Goal: Transaction & Acquisition: Complete application form

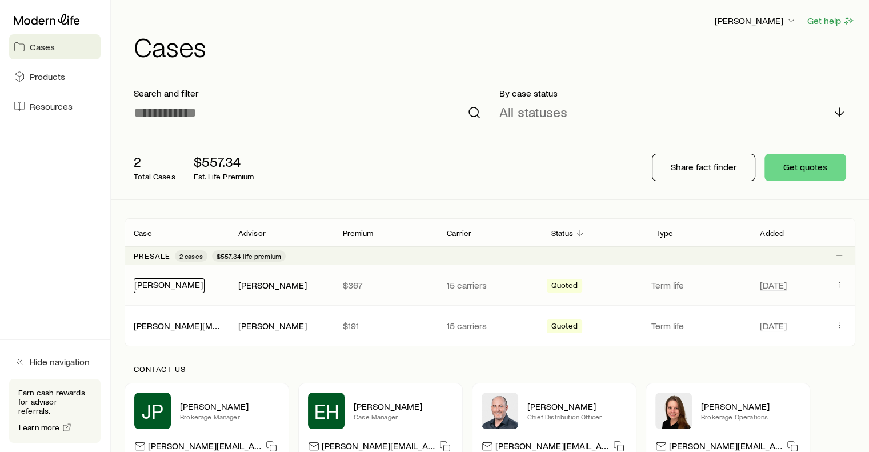
click at [166, 285] on link "[PERSON_NAME]" at bounding box center [168, 284] width 69 height 11
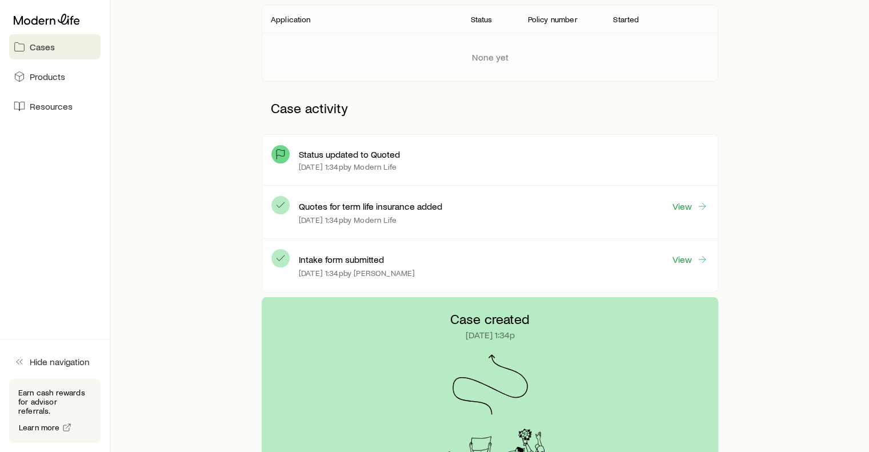
scroll to position [217, 0]
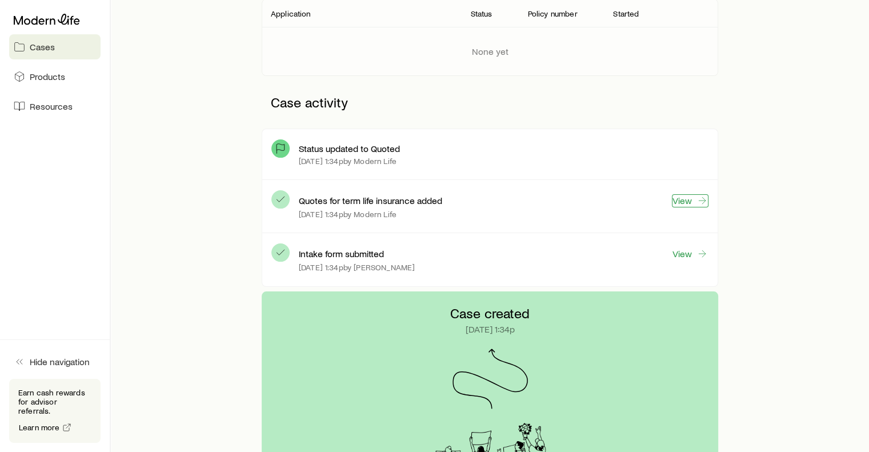
click at [685, 197] on link "View" at bounding box center [690, 200] width 37 height 13
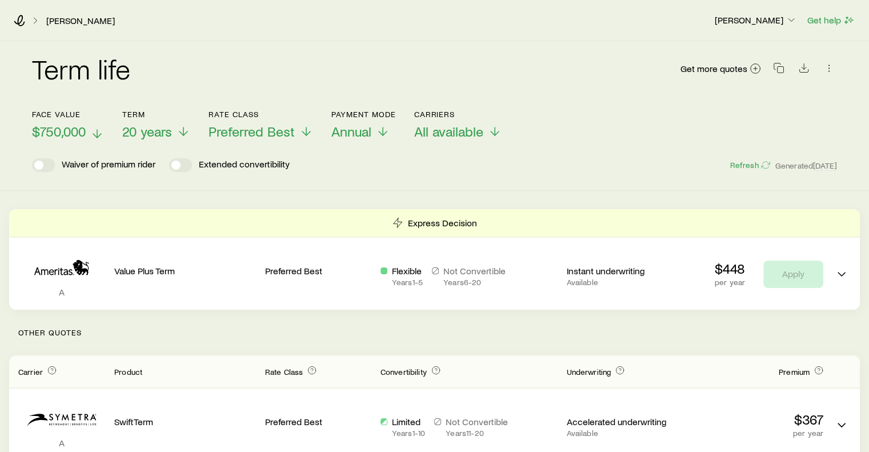
click at [97, 134] on line at bounding box center [97, 134] width 0 height 8
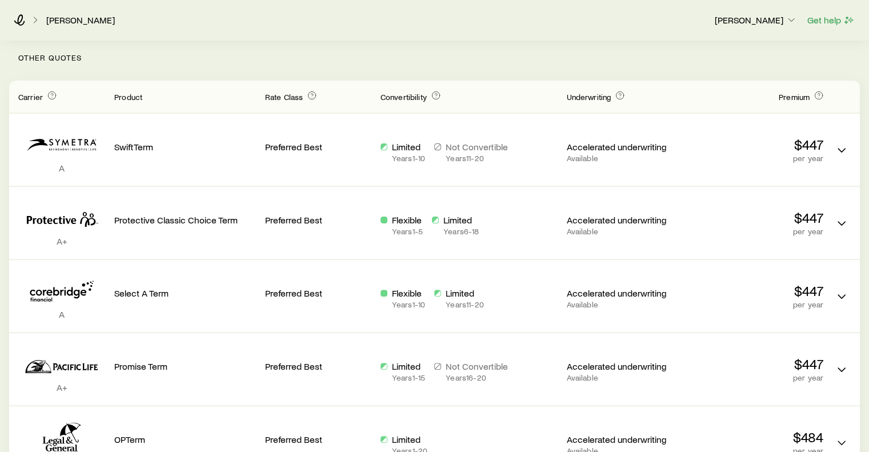
scroll to position [277, 0]
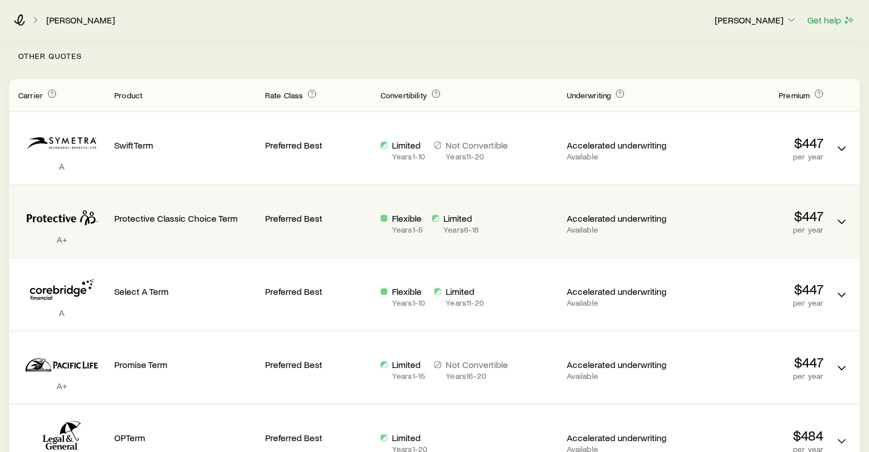
click at [292, 233] on div "Preferred Best" at bounding box center [318, 216] width 106 height 45
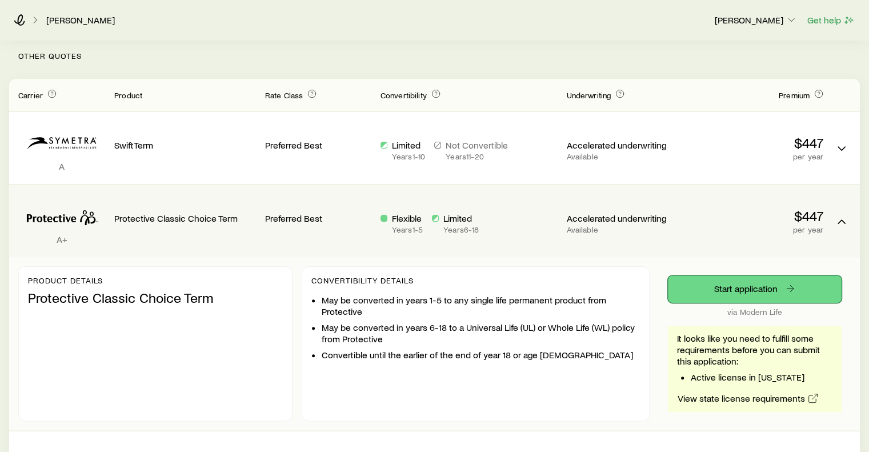
click at [737, 286] on link "Start application" at bounding box center [755, 289] width 174 height 27
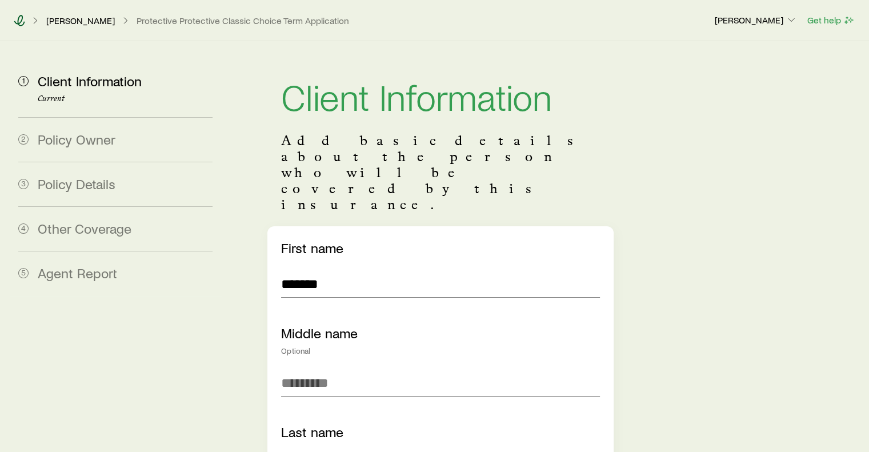
click at [20, 18] on icon at bounding box center [19, 20] width 11 height 11
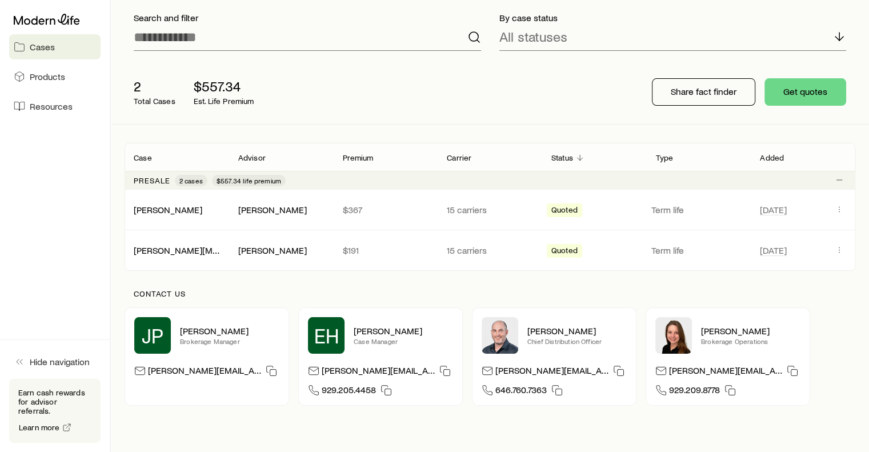
scroll to position [74, 0]
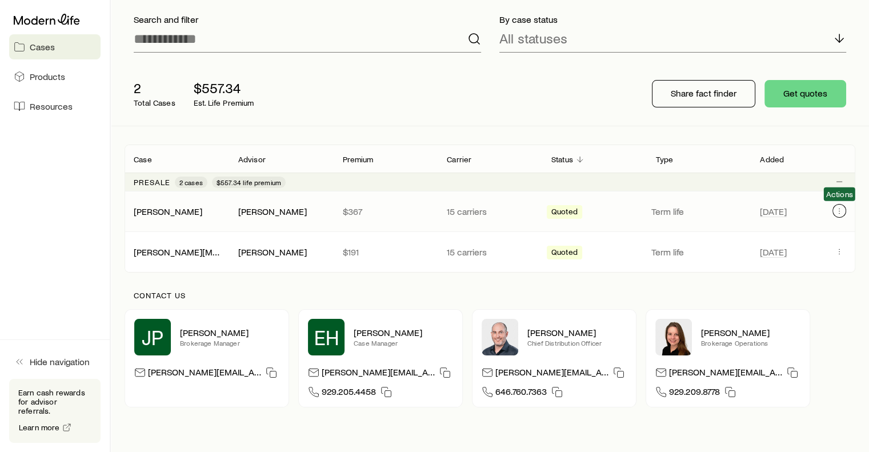
click at [839, 210] on icon "Client cases" at bounding box center [839, 210] width 9 height 9
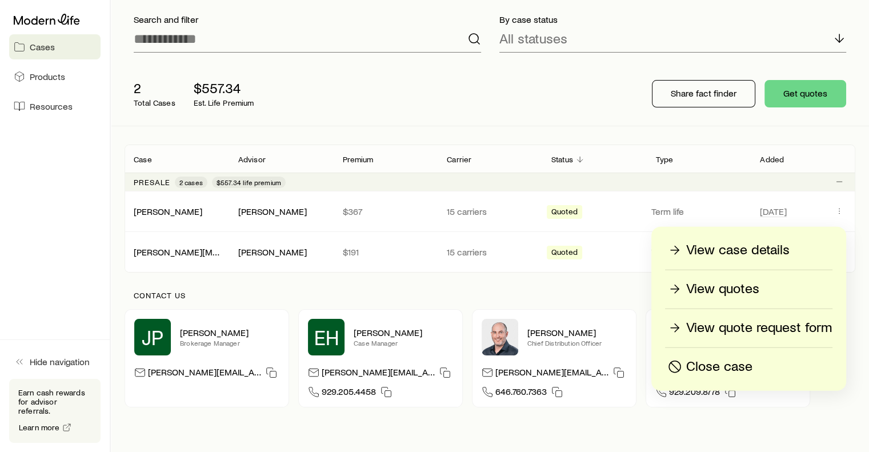
click at [761, 248] on p "View case details" at bounding box center [738, 250] width 103 height 18
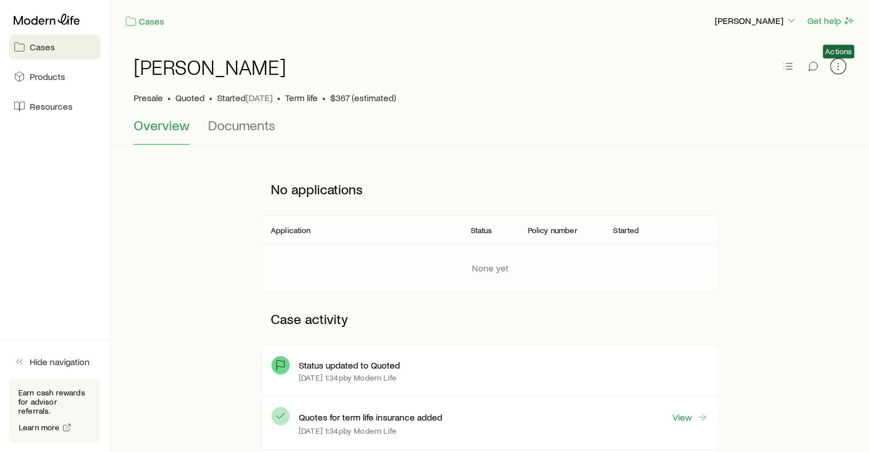
click at [839, 64] on icon "button" at bounding box center [838, 66] width 11 height 11
click at [704, 73] on div "[PERSON_NAME]" at bounding box center [490, 73] width 713 height 37
click at [788, 70] on icon "button" at bounding box center [788, 66] width 11 height 11
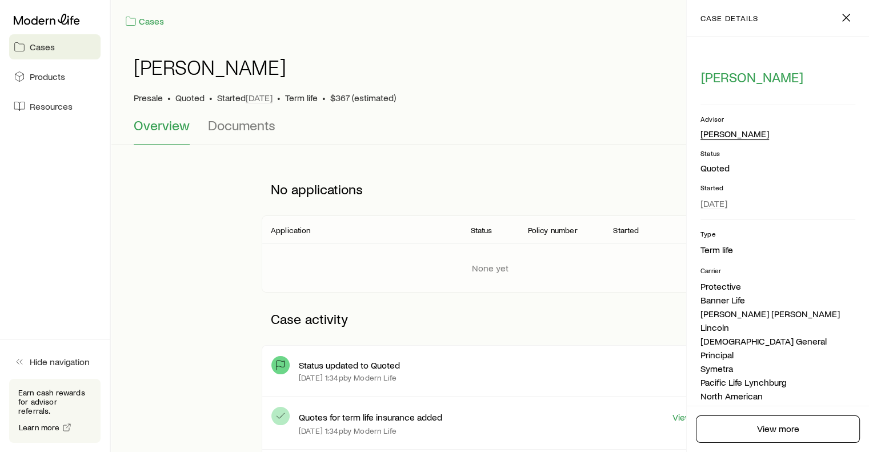
click at [743, 133] on div "[PERSON_NAME]" at bounding box center [735, 134] width 69 height 12
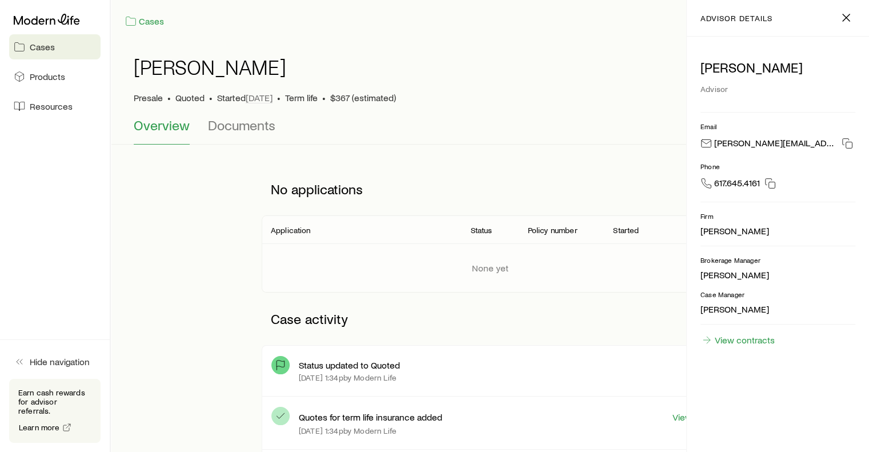
click at [713, 89] on div "Advisor" at bounding box center [778, 89] width 155 height 18
click at [725, 70] on p "[PERSON_NAME]" at bounding box center [778, 67] width 155 height 16
click at [842, 20] on icon "button" at bounding box center [847, 18] width 14 height 14
